Goal: Information Seeking & Learning: Find specific page/section

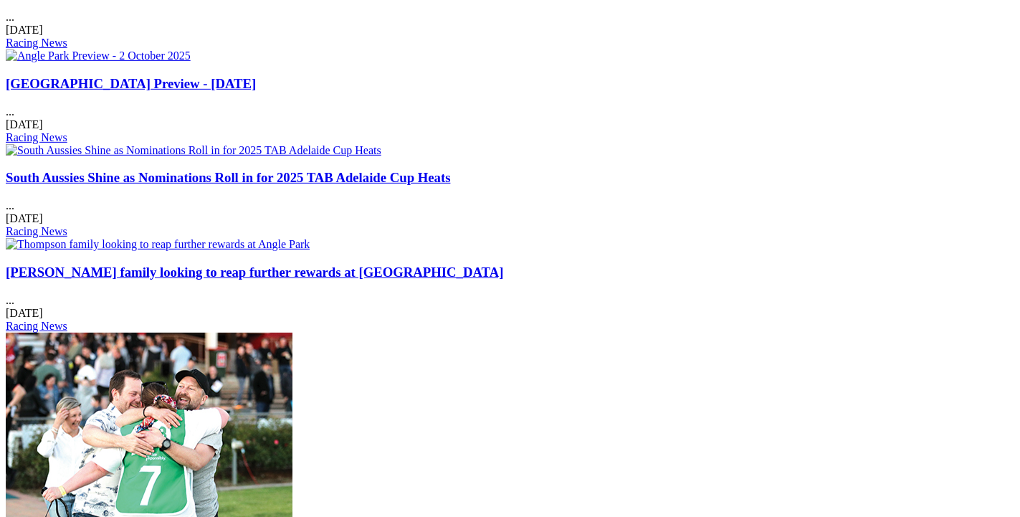
scroll to position [2867, 0]
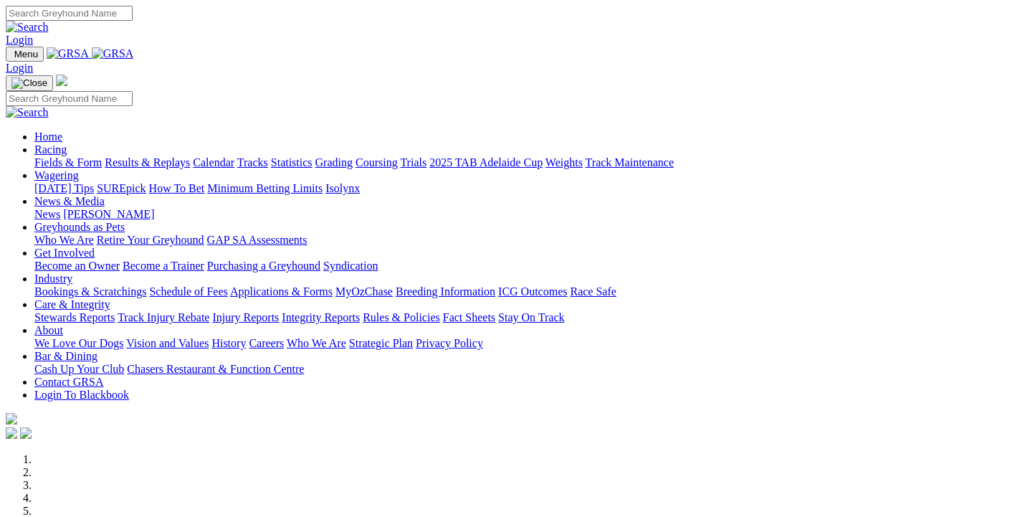
scroll to position [2868, 0]
